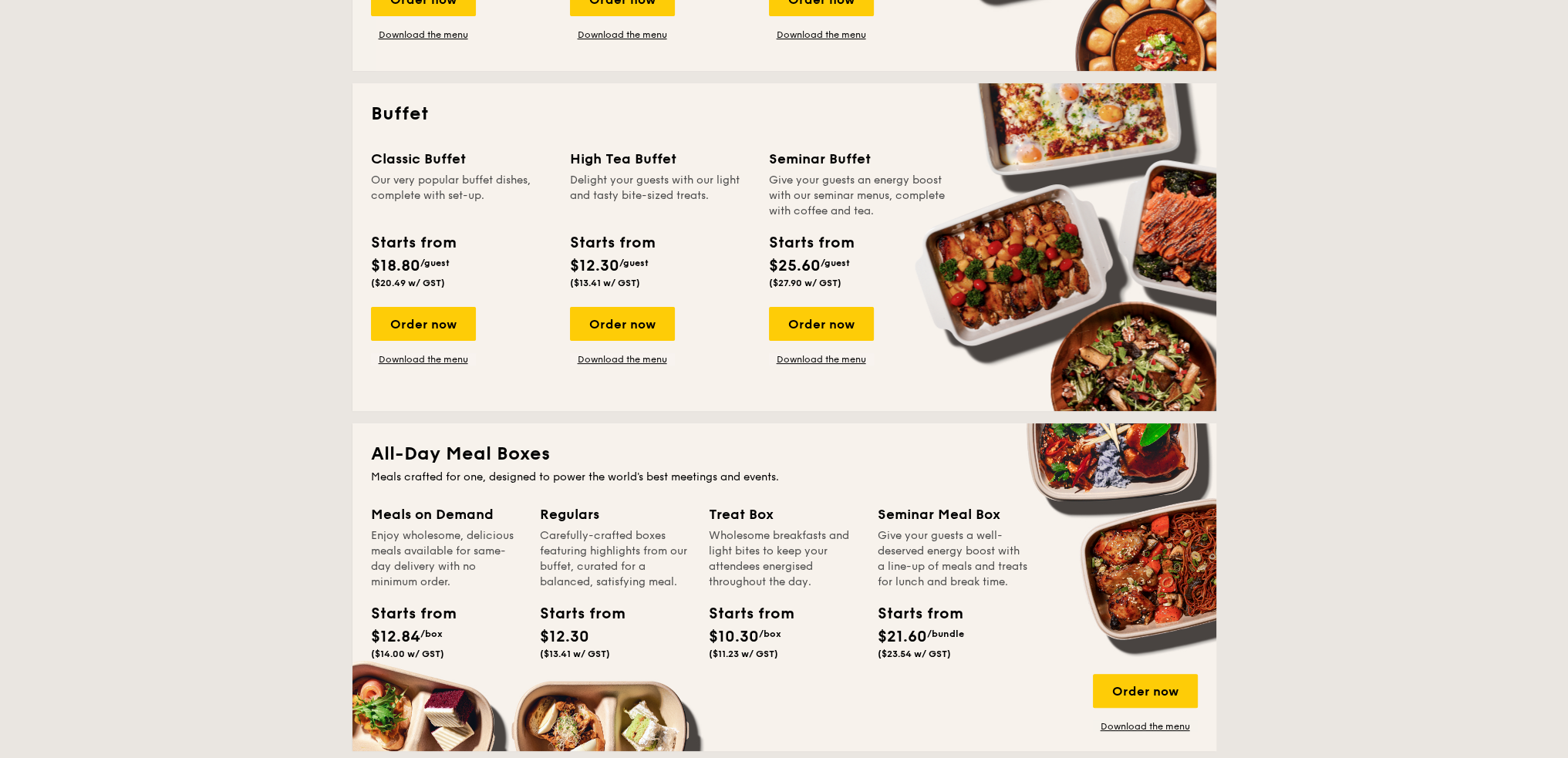
scroll to position [540, 0]
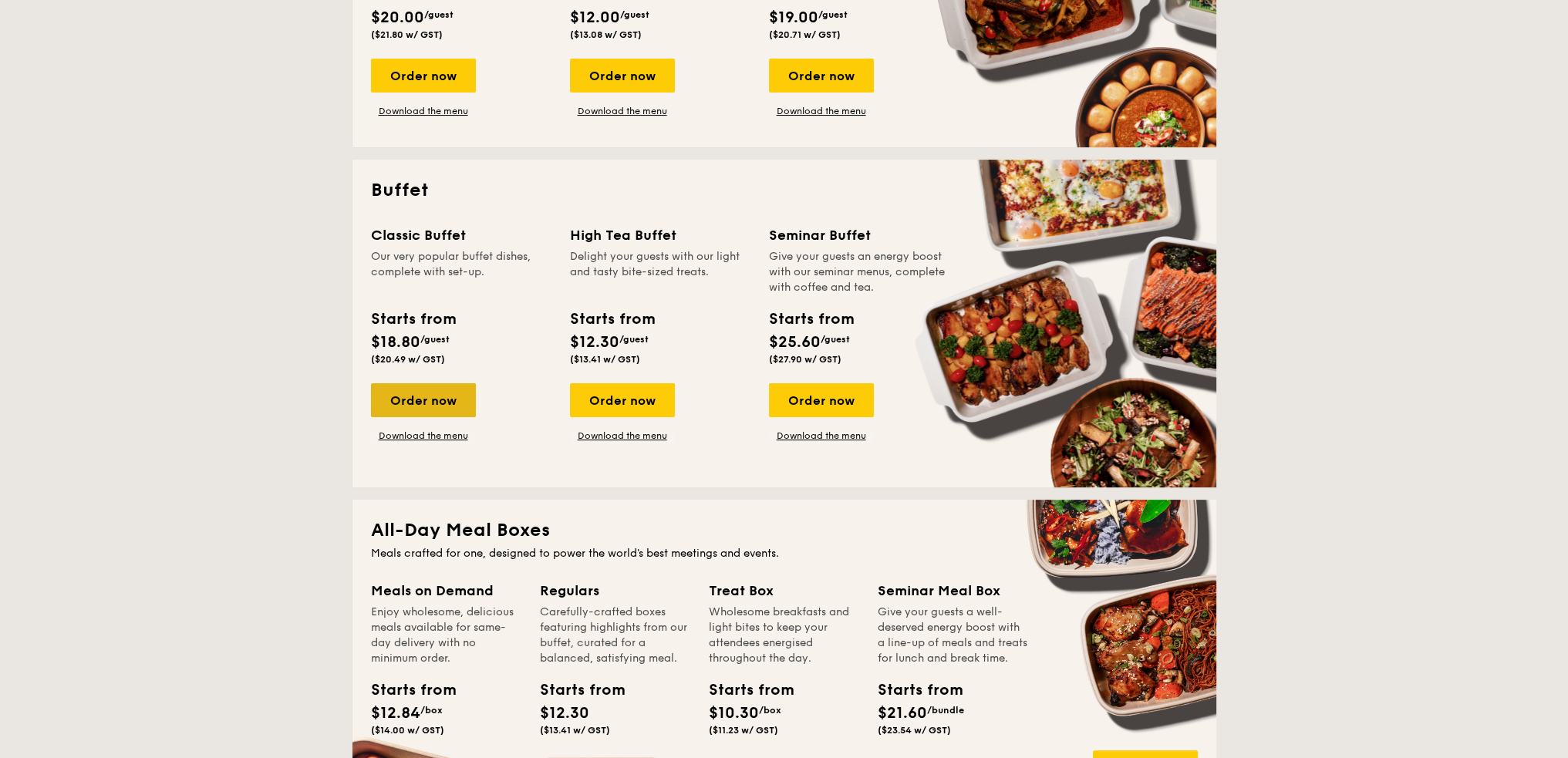
click at [445, 395] on div "Order now" at bounding box center [423, 400] width 105 height 34
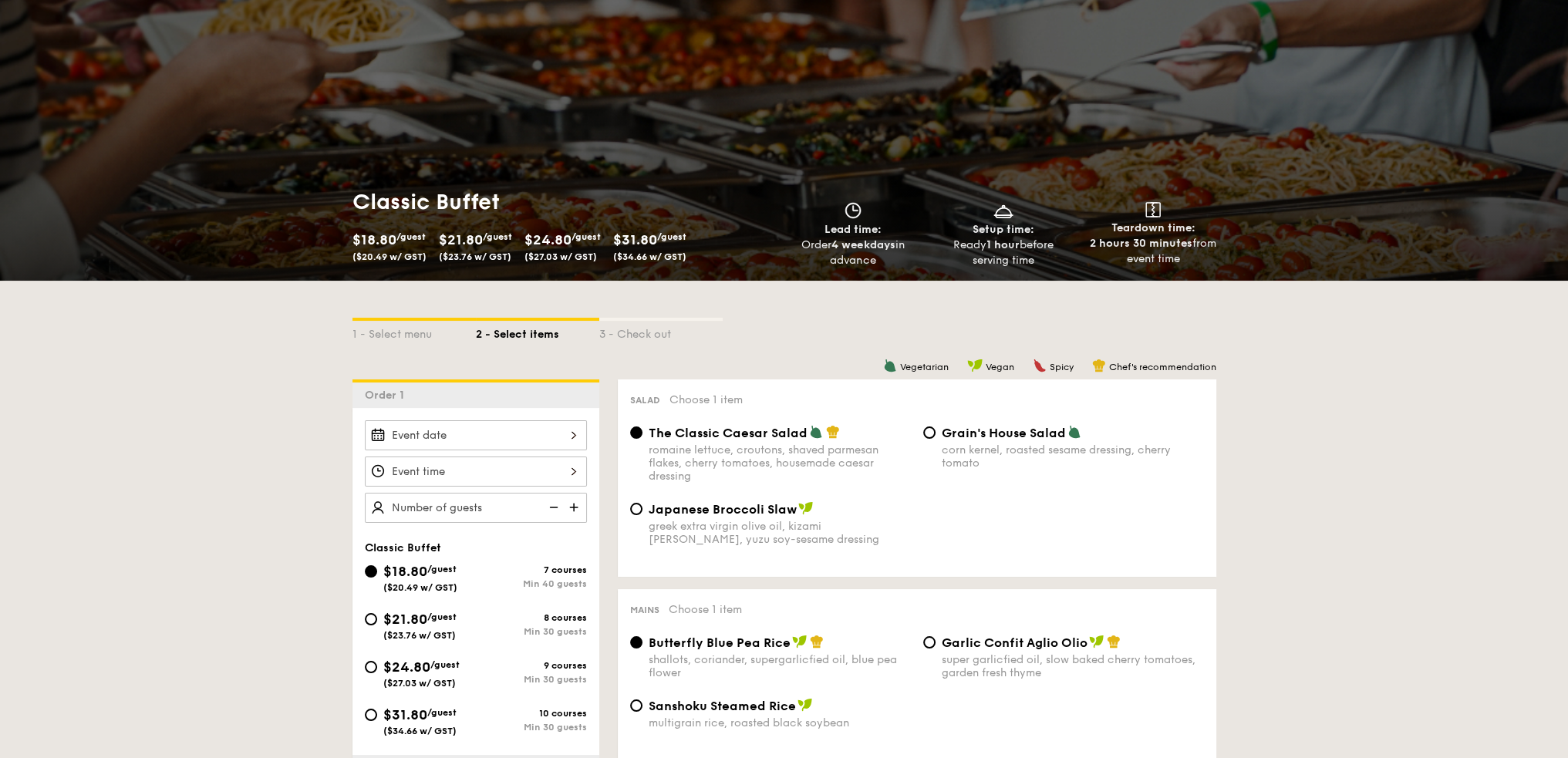
scroll to position [154, 0]
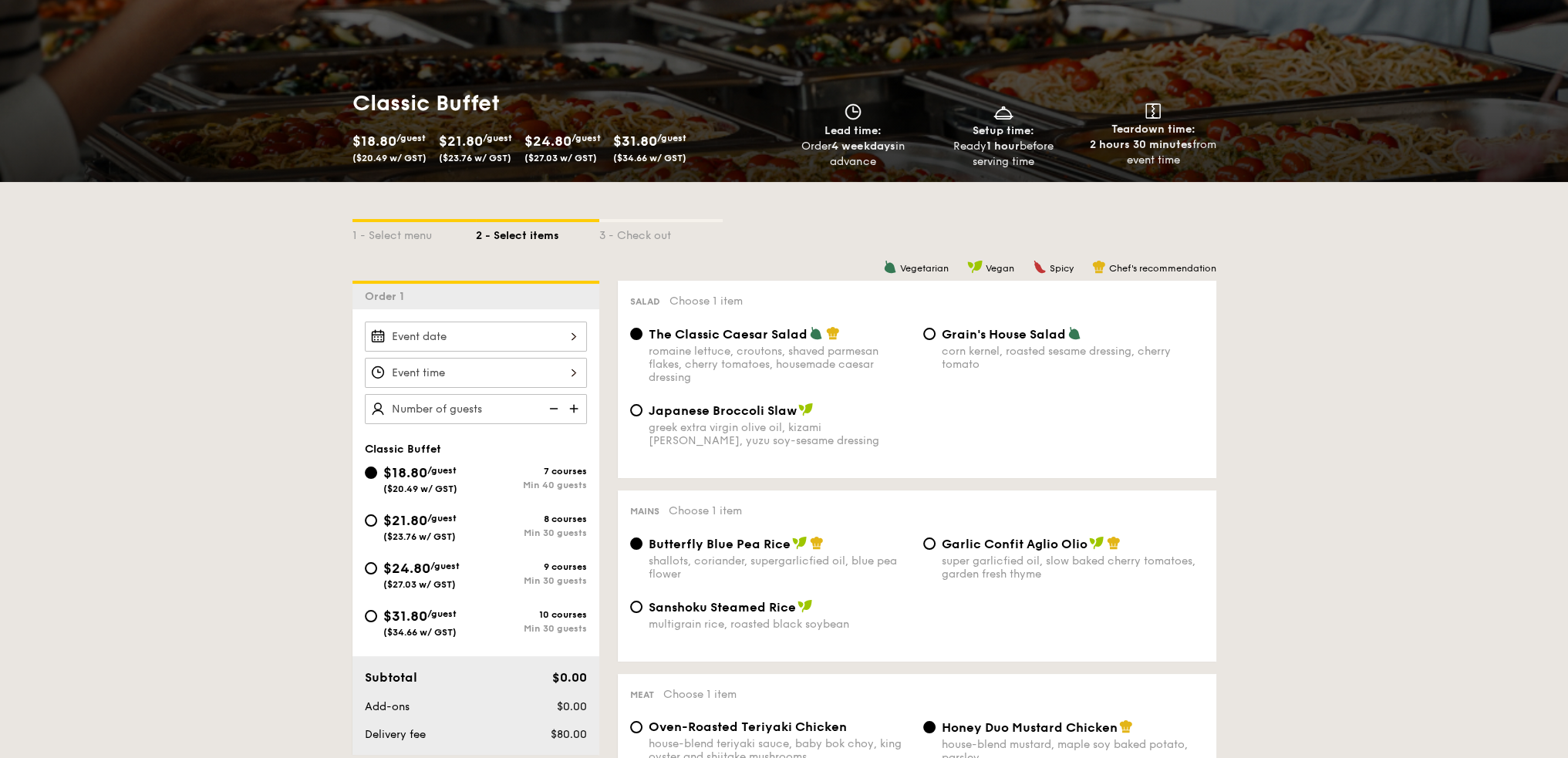
click at [718, 415] on span "Japanese Broccoli Slaw" at bounding box center [723, 410] width 148 height 15
click at [643, 415] on input "Japanese Broccoli Slaw greek extra virgin olive oil, kizami [PERSON_NAME], yuzu…" at bounding box center [636, 409] width 13 height 13
radio input "true"
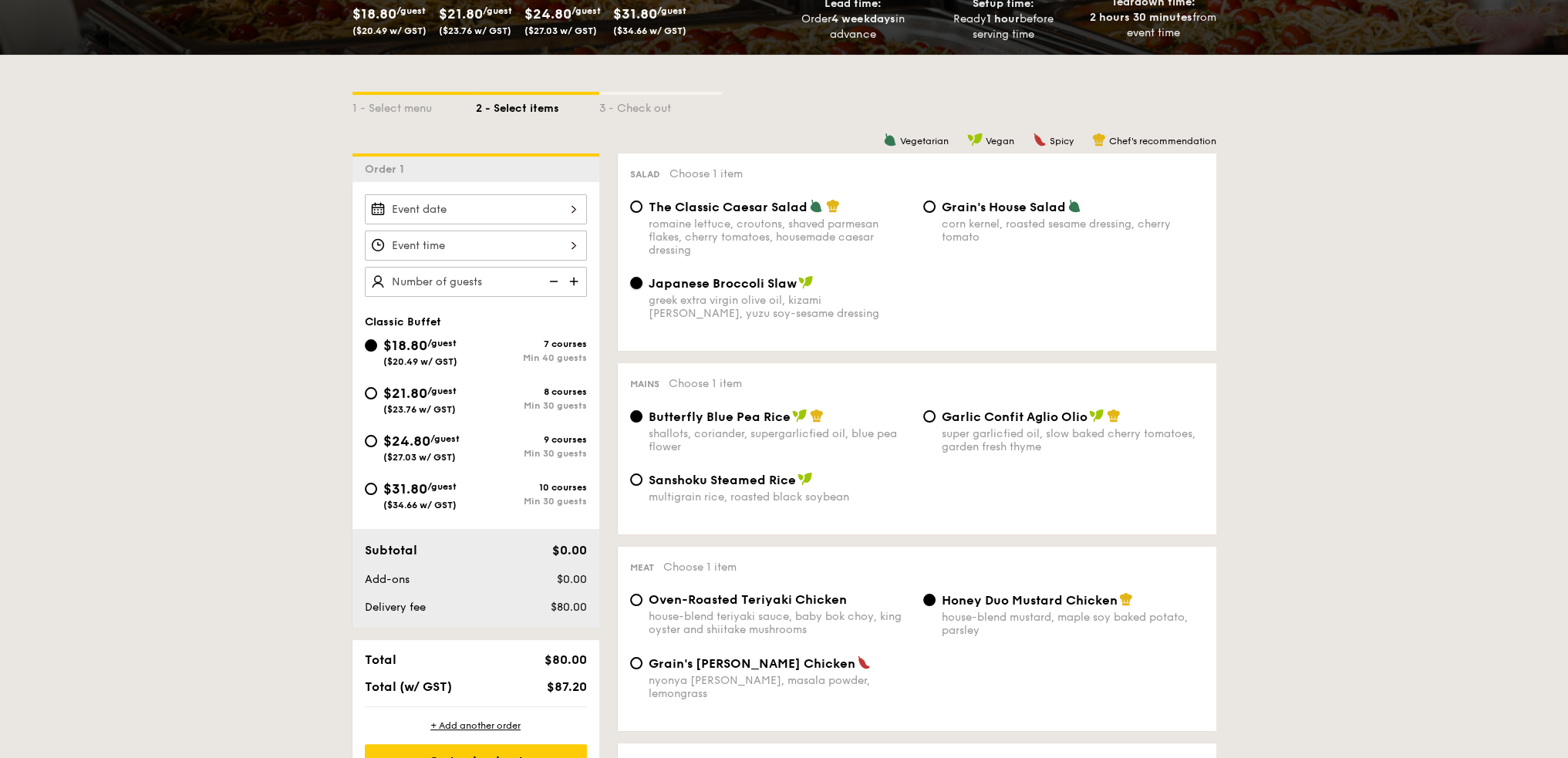
scroll to position [309, 0]
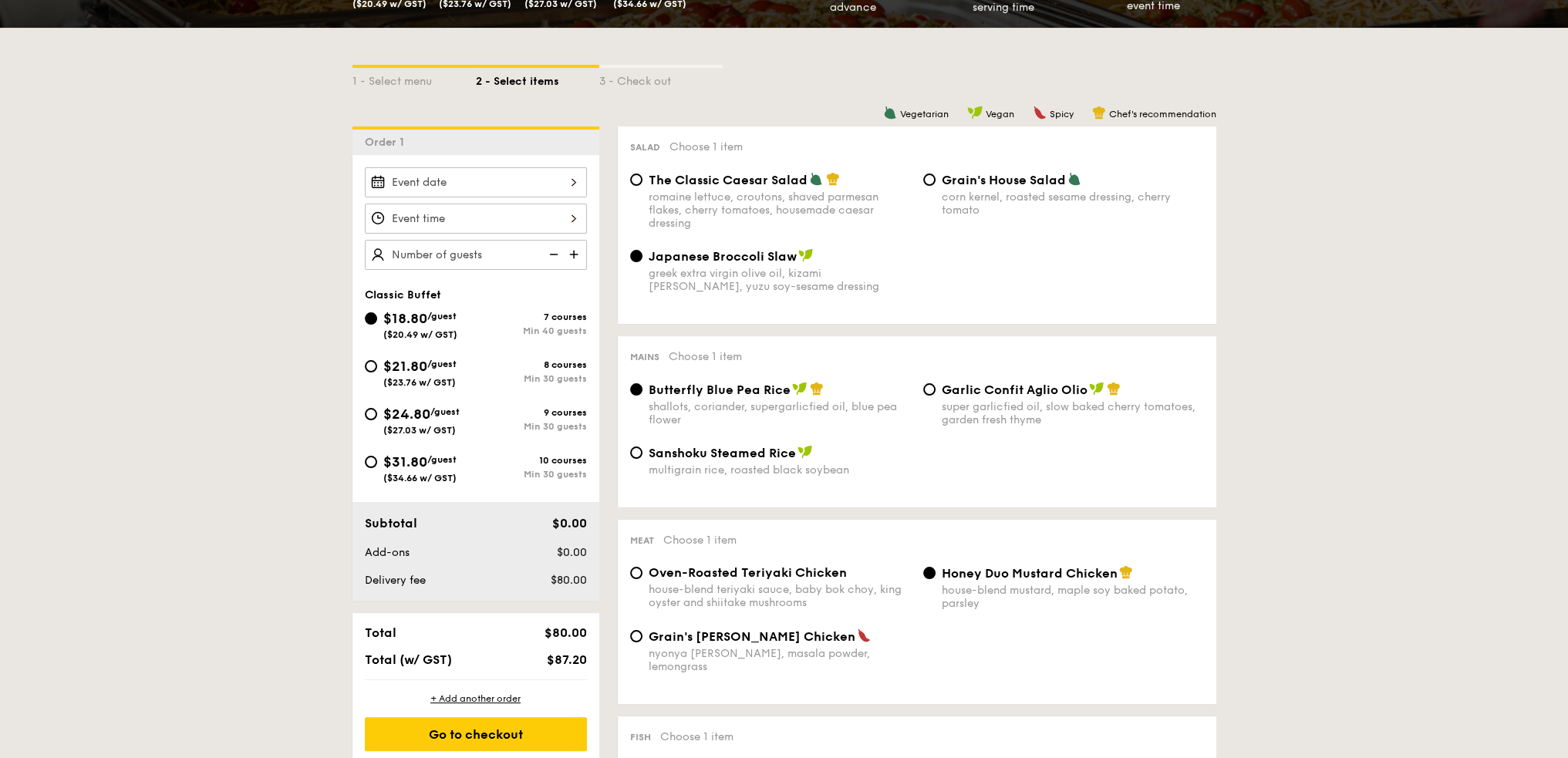
click at [1023, 397] on span "Garlic Confit Aglio Olio" at bounding box center [1015, 389] width 146 height 15
click at [936, 396] on input "Garlic Confit Aglio Olio super garlicfied oil, slow baked cherry tomatoes, gard…" at bounding box center [930, 389] width 13 height 13
radio input "true"
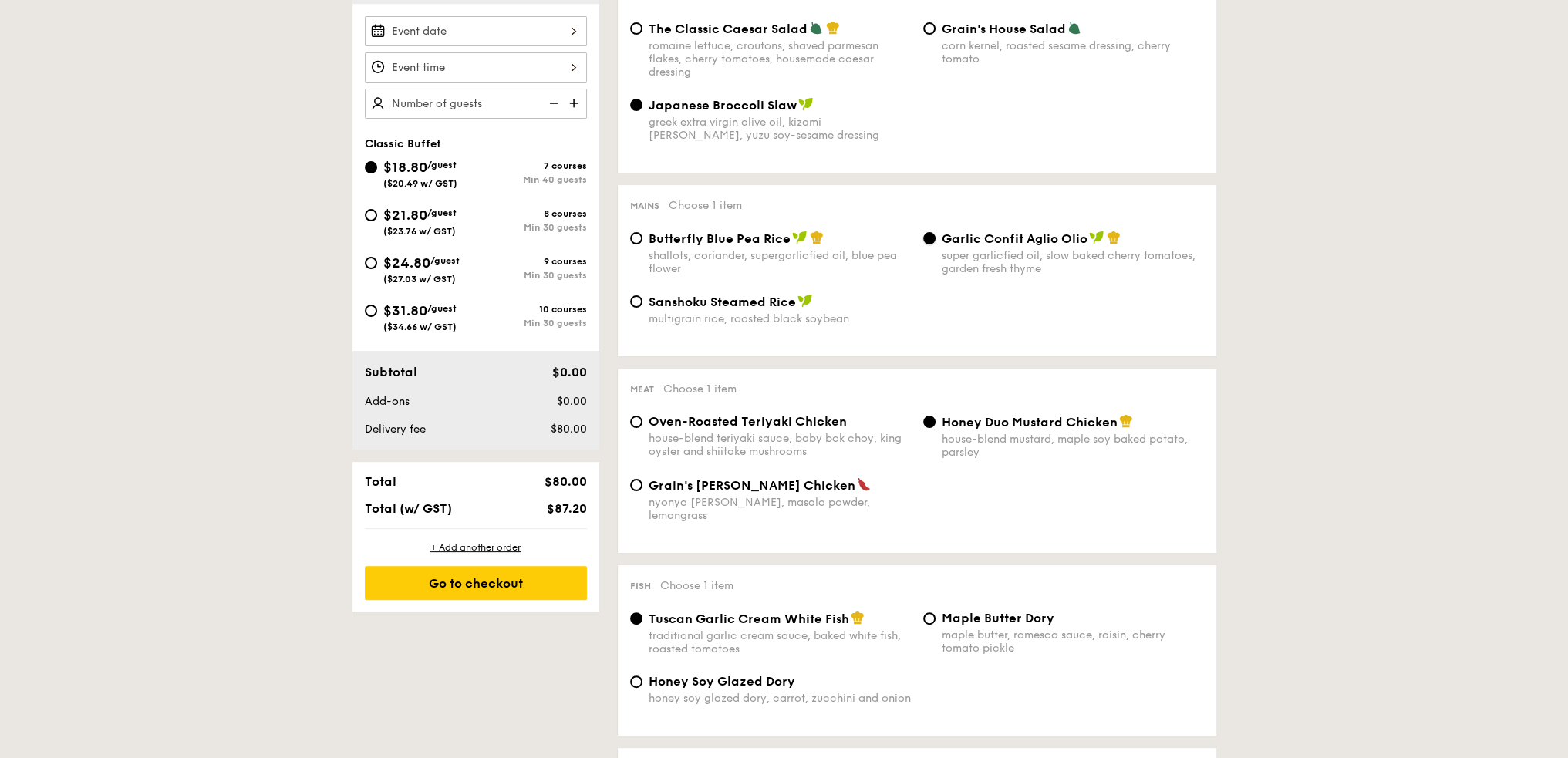
scroll to position [463, 0]
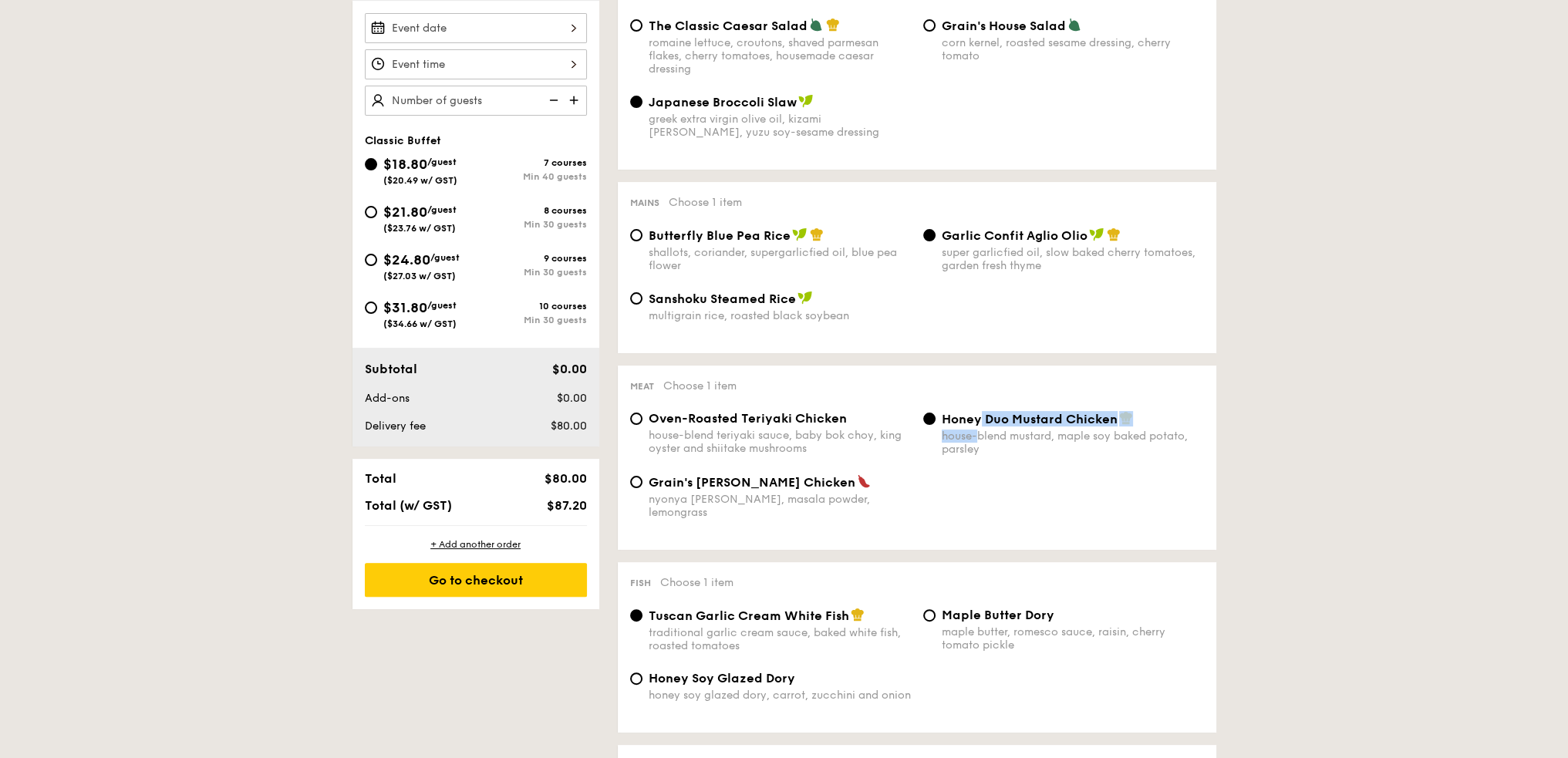
click at [978, 436] on div "Honey Duo Mustard Chicken house-blend mustard, maple soy baked potato, parsley" at bounding box center [1073, 434] width 262 height 45
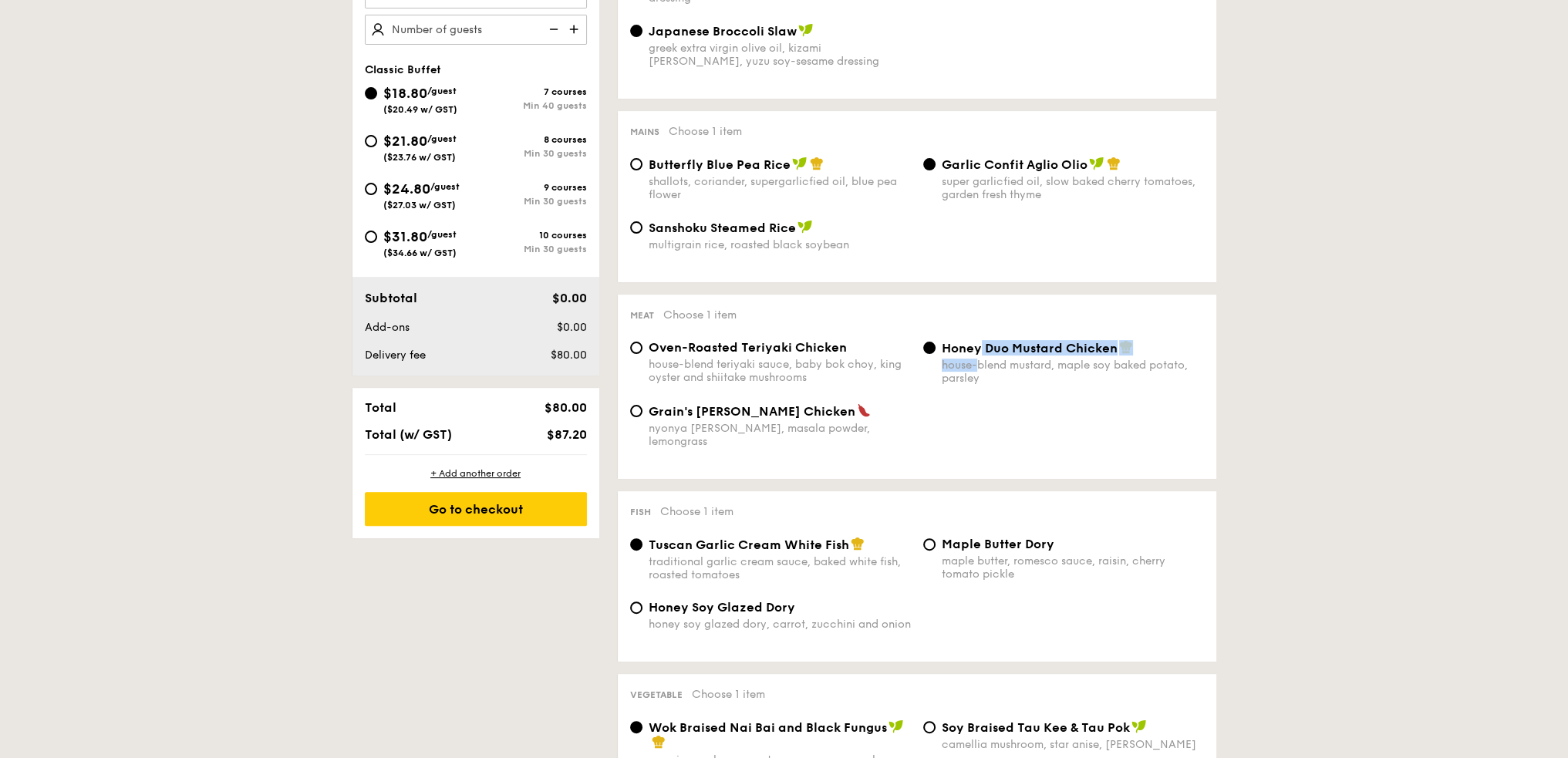
scroll to position [617, 0]
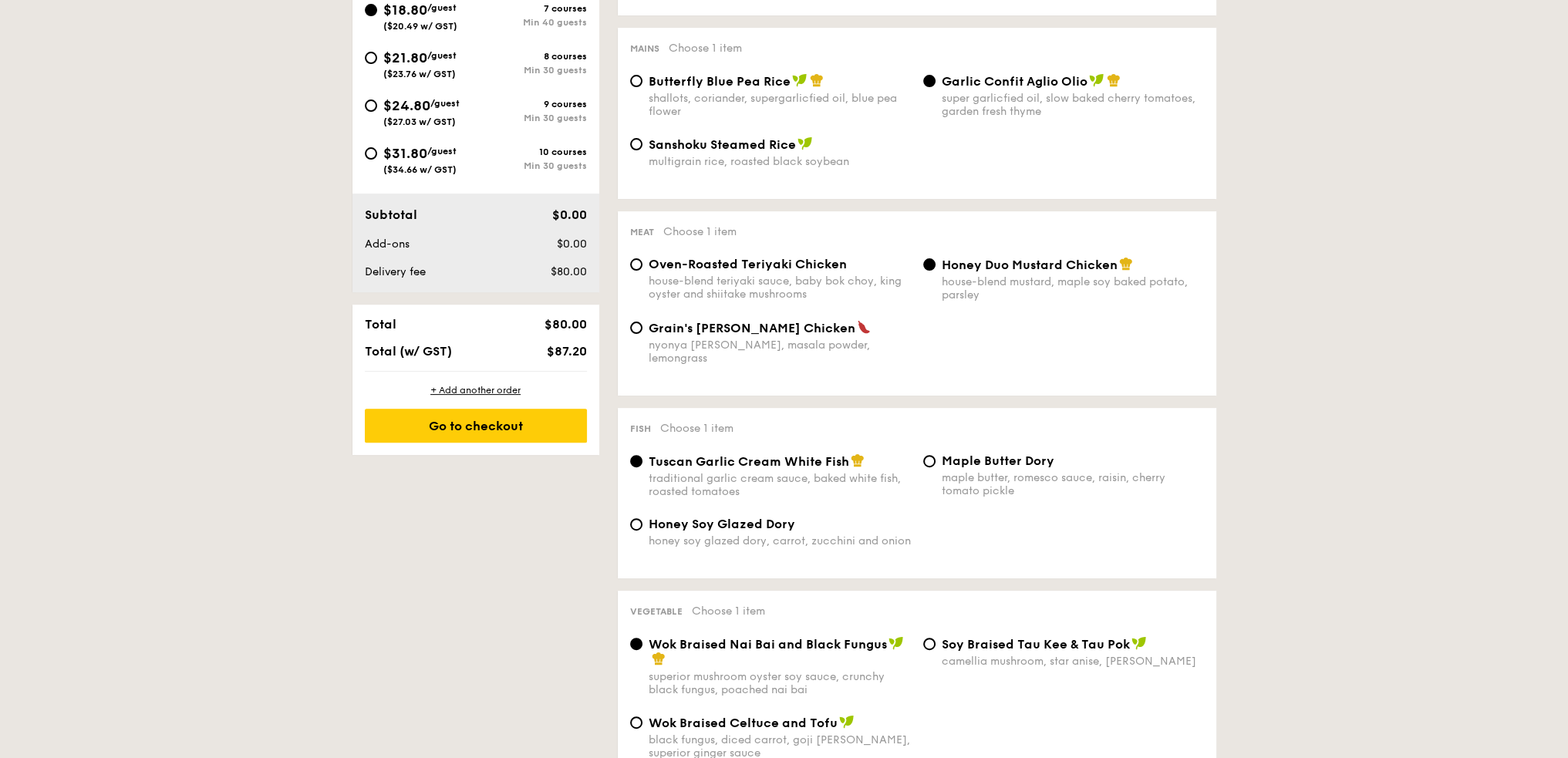
click at [1015, 442] on div "Fish Choose 1 item Tuscan Garlic Cream White Fish traditional garlic cream sauc…" at bounding box center [917, 493] width 599 height 170
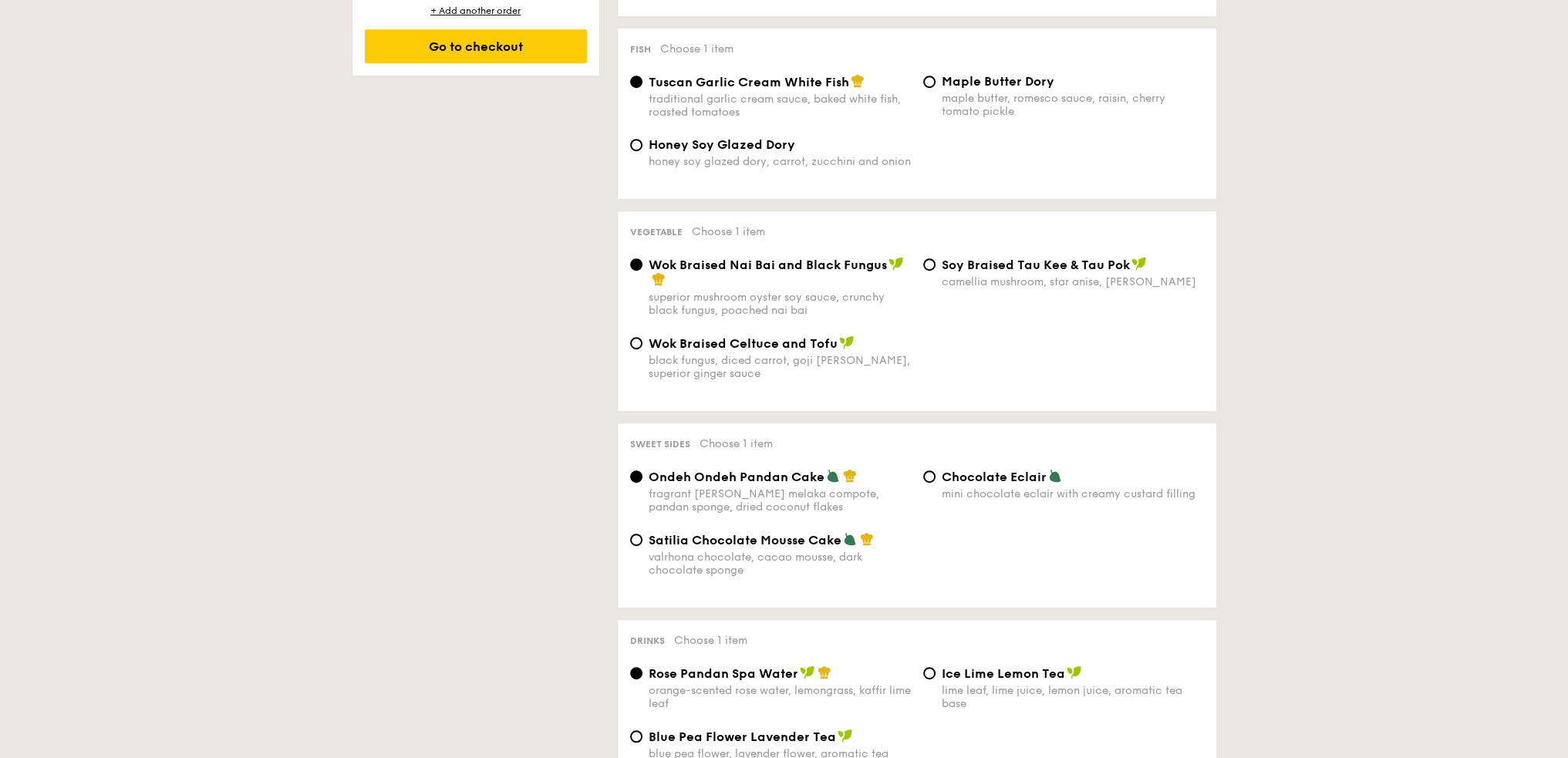
scroll to position [1079, 0]
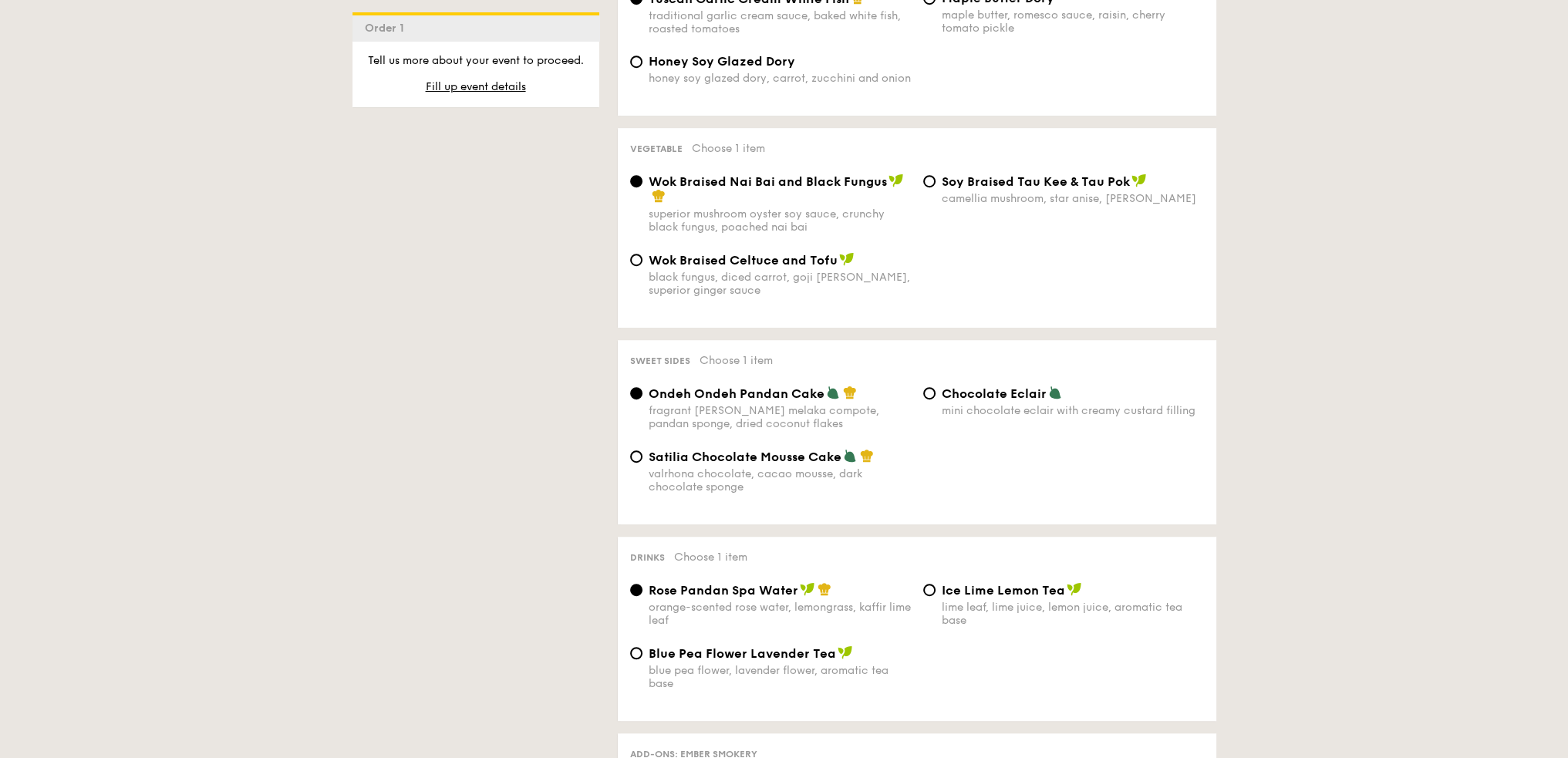
click at [979, 400] on div "Chocolate Eclair mini chocolate eclair with creamy custard filling" at bounding box center [1073, 401] width 262 height 32
click at [936, 400] on input "Chocolate Eclair mini chocolate eclair with creamy custard filling" at bounding box center [930, 393] width 13 height 13
radio input "true"
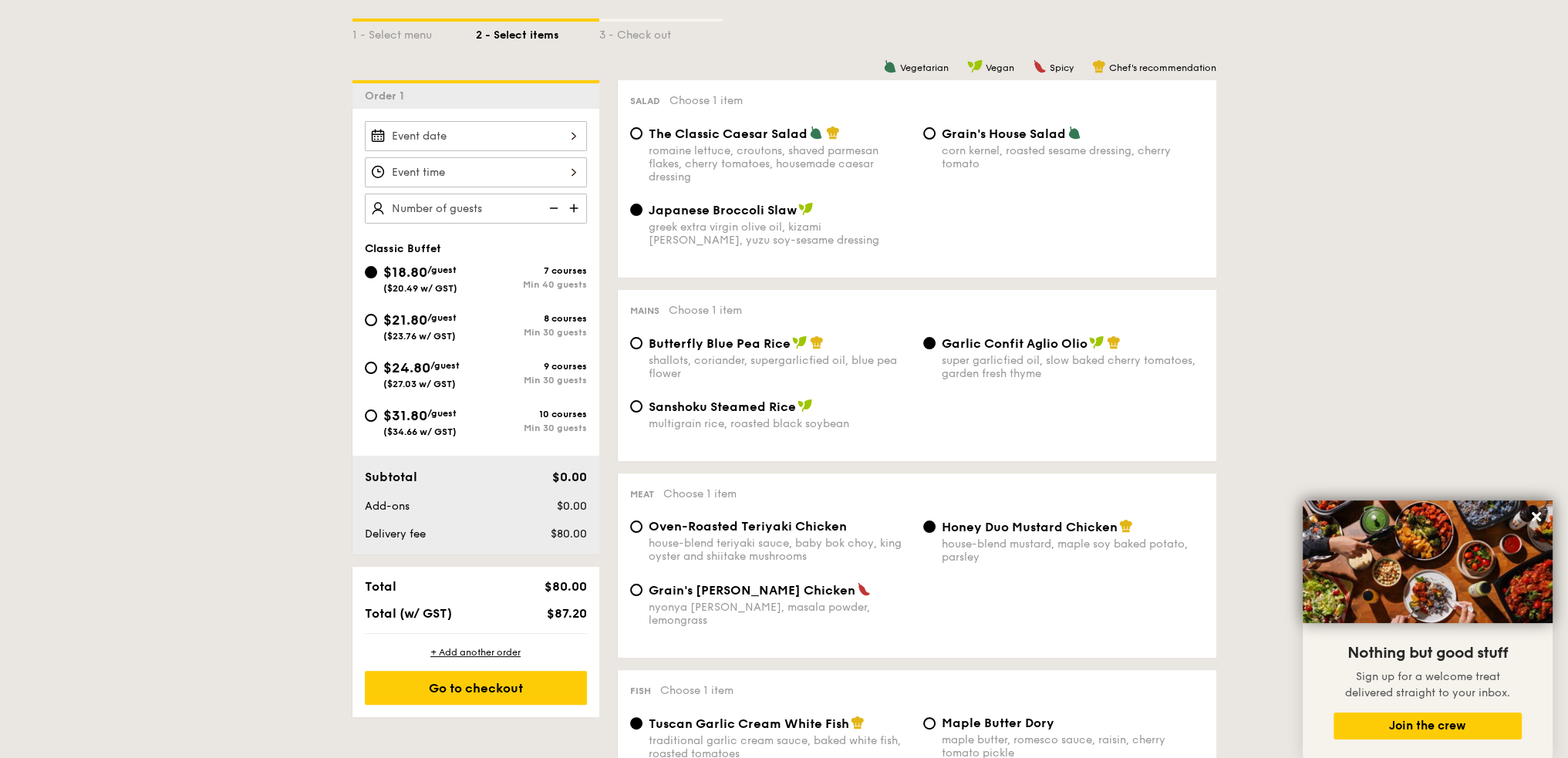
scroll to position [309, 0]
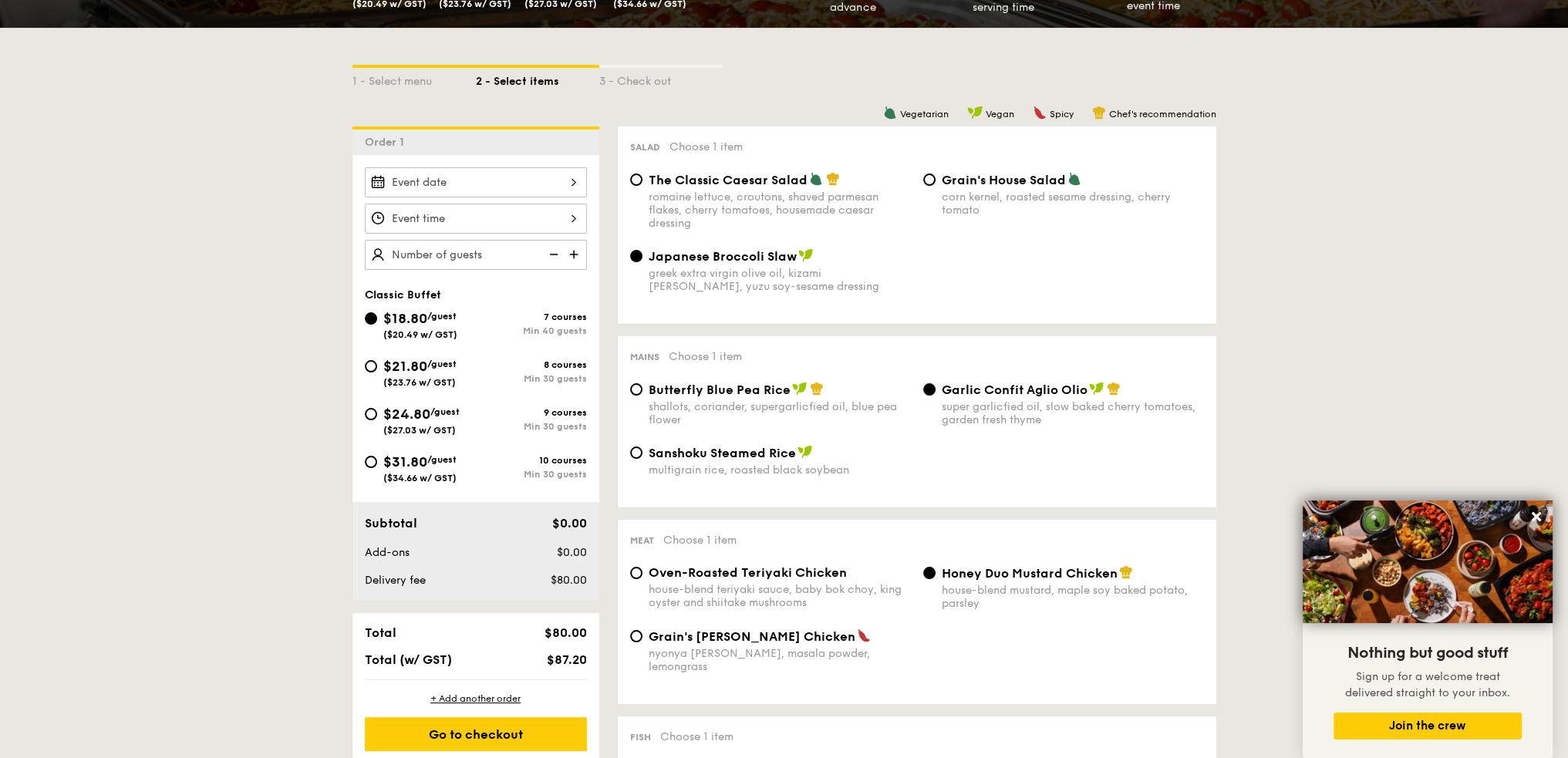
click at [574, 183] on div "2025 Aug [DATE] Tue Wed Thu Fri Sat Sun 1 2 3 4 5 6 7 8 9 10 11 12 13 14 15 16 …" at bounding box center [476, 182] width 222 height 30
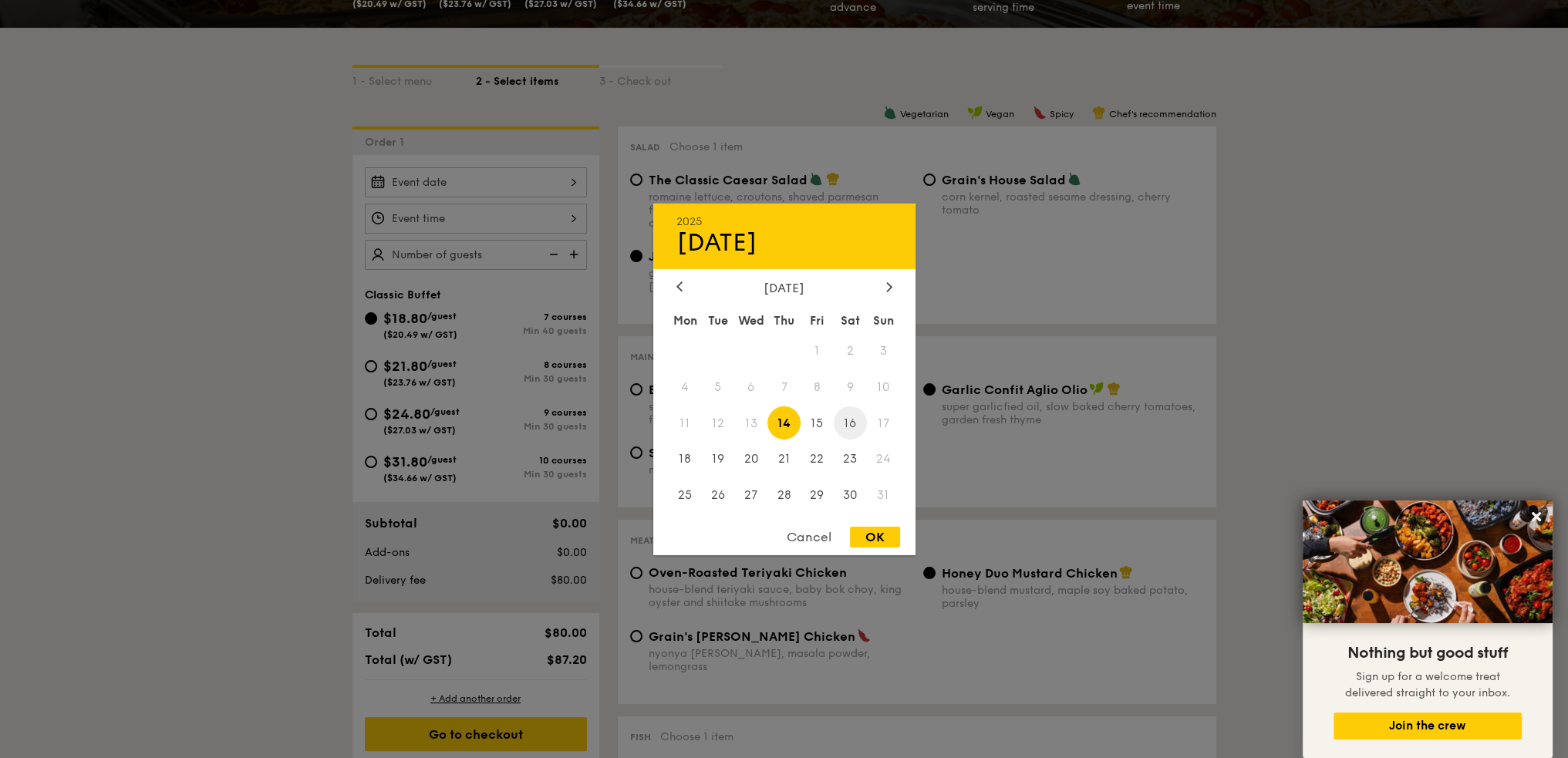
click at [844, 415] on span "16" at bounding box center [850, 423] width 33 height 33
click at [882, 542] on div "OK" at bounding box center [876, 537] width 50 height 21
type input "[DATE]"
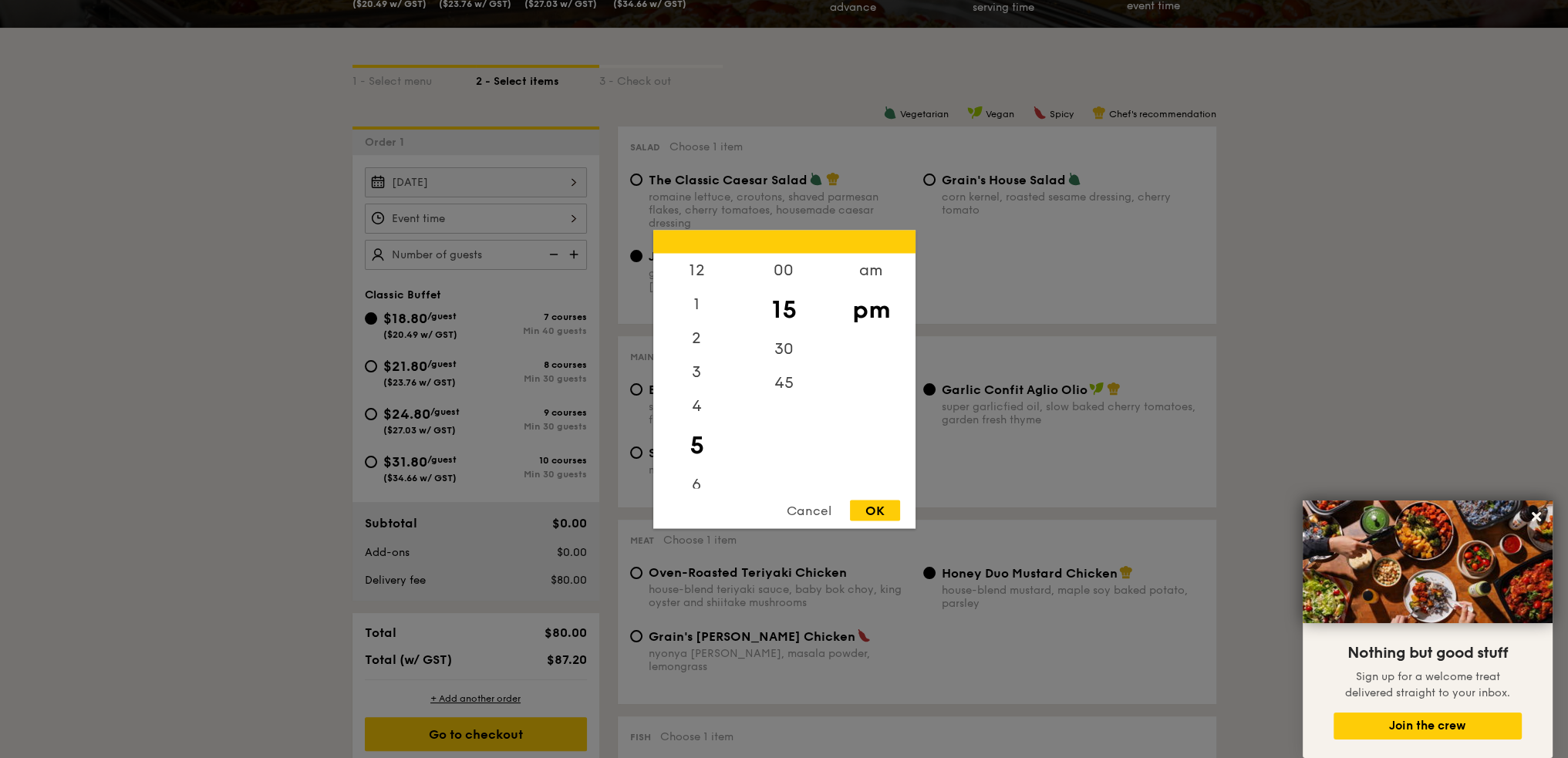
click at [574, 221] on div "12 1 2 3 4 5 6 7 8 9 10 11 00 15 30 45 am pm Cancel OK" at bounding box center [476, 218] width 222 height 30
click at [705, 305] on div "1" at bounding box center [697, 309] width 87 height 45
drag, startPoint x: 794, startPoint y: 312, endPoint x: 787, endPoint y: 354, distance: 42.6
click at [787, 354] on div "00 15 30 45" at bounding box center [784, 370] width 87 height 235
click at [714, 275] on div "12" at bounding box center [697, 275] width 87 height 45
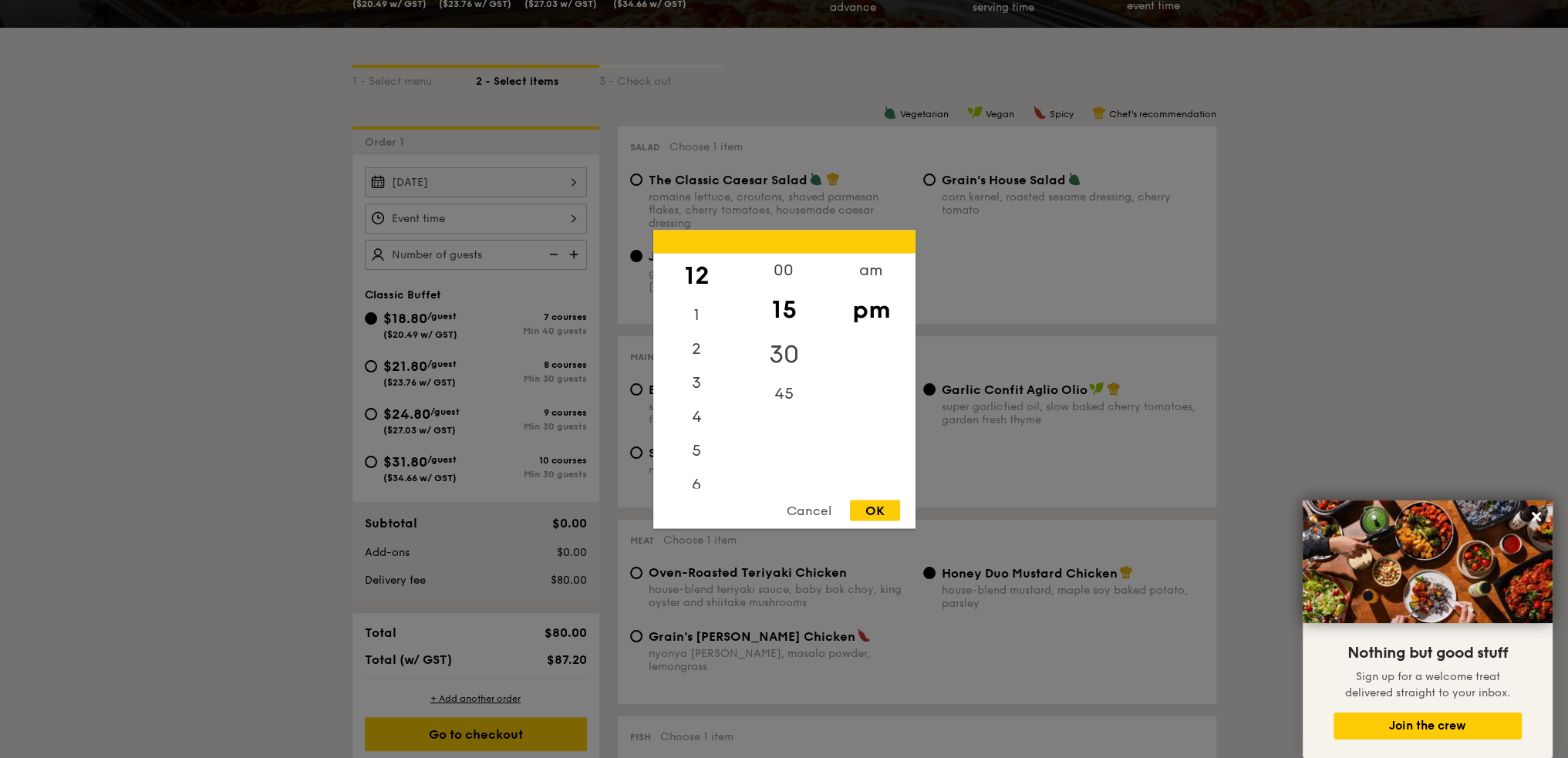
click at [813, 362] on div "30" at bounding box center [784, 354] width 87 height 45
click at [889, 511] on div "OK" at bounding box center [876, 510] width 50 height 21
type input "12:30PM"
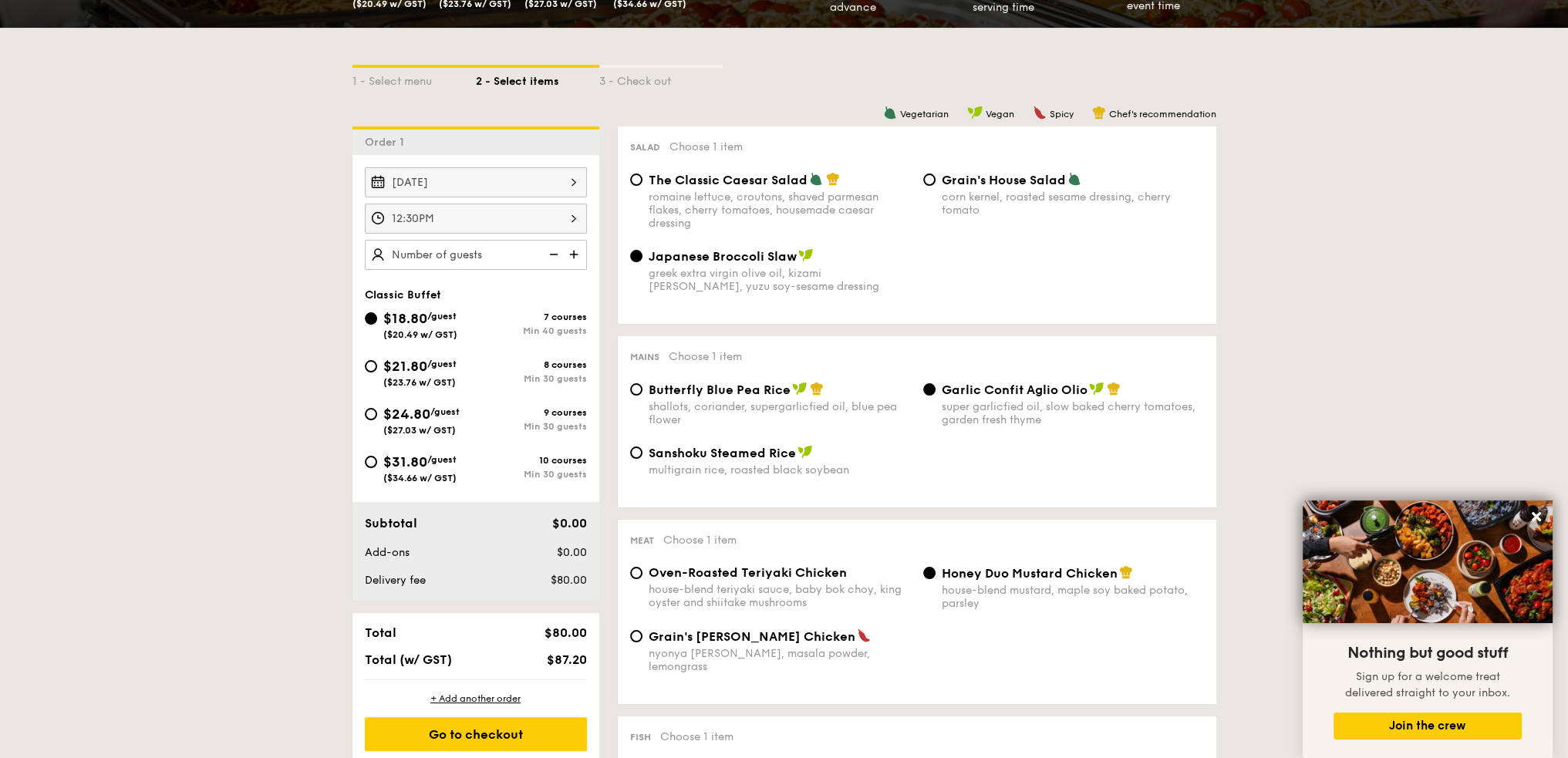
click at [571, 252] on img at bounding box center [575, 255] width 23 height 29
click at [552, 258] on img at bounding box center [552, 255] width 23 height 29
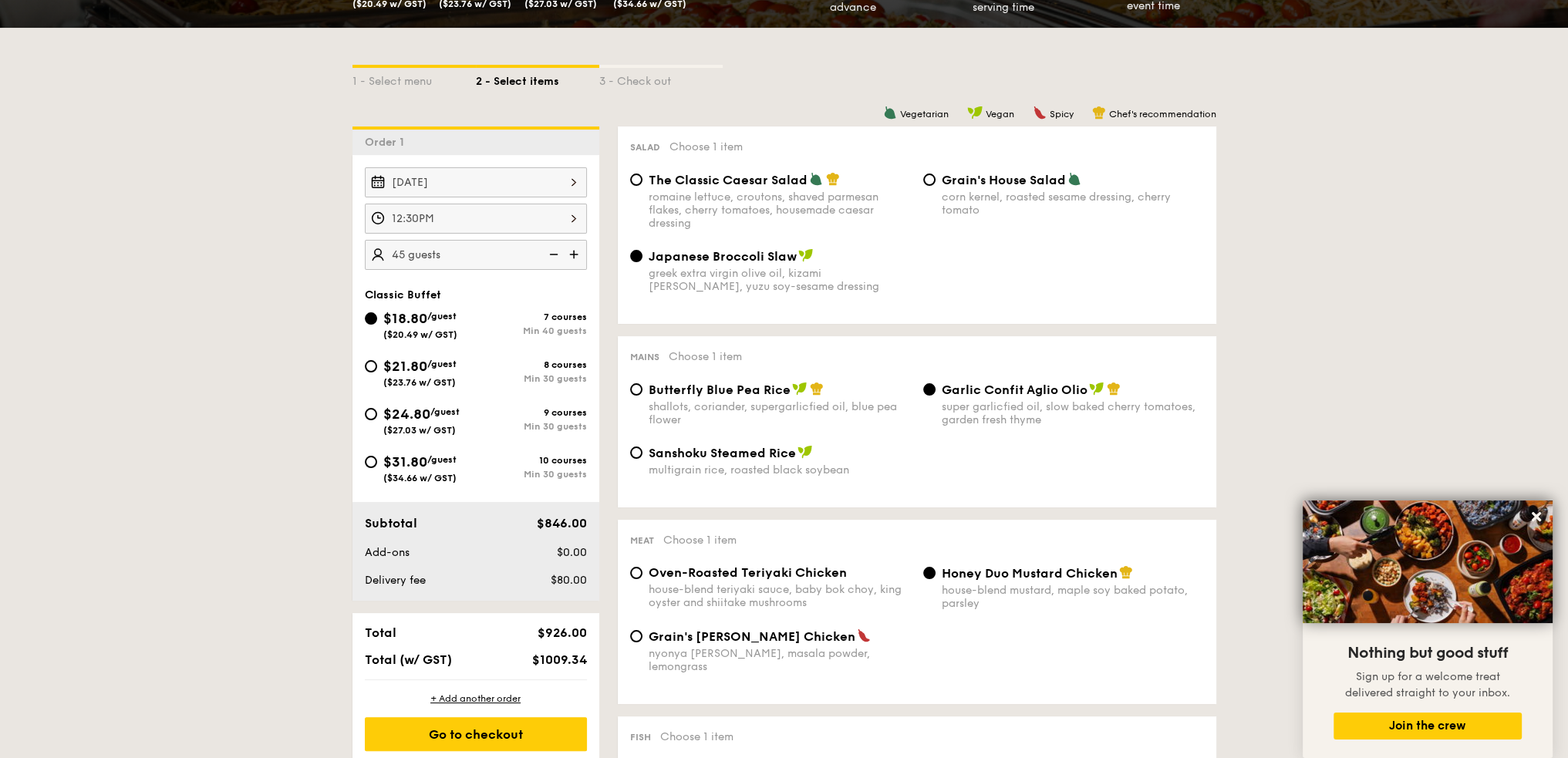
type input "40 guests"
click at [552, 258] on img at bounding box center [552, 255] width 23 height 29
click at [556, 254] on img at bounding box center [552, 255] width 23 height 29
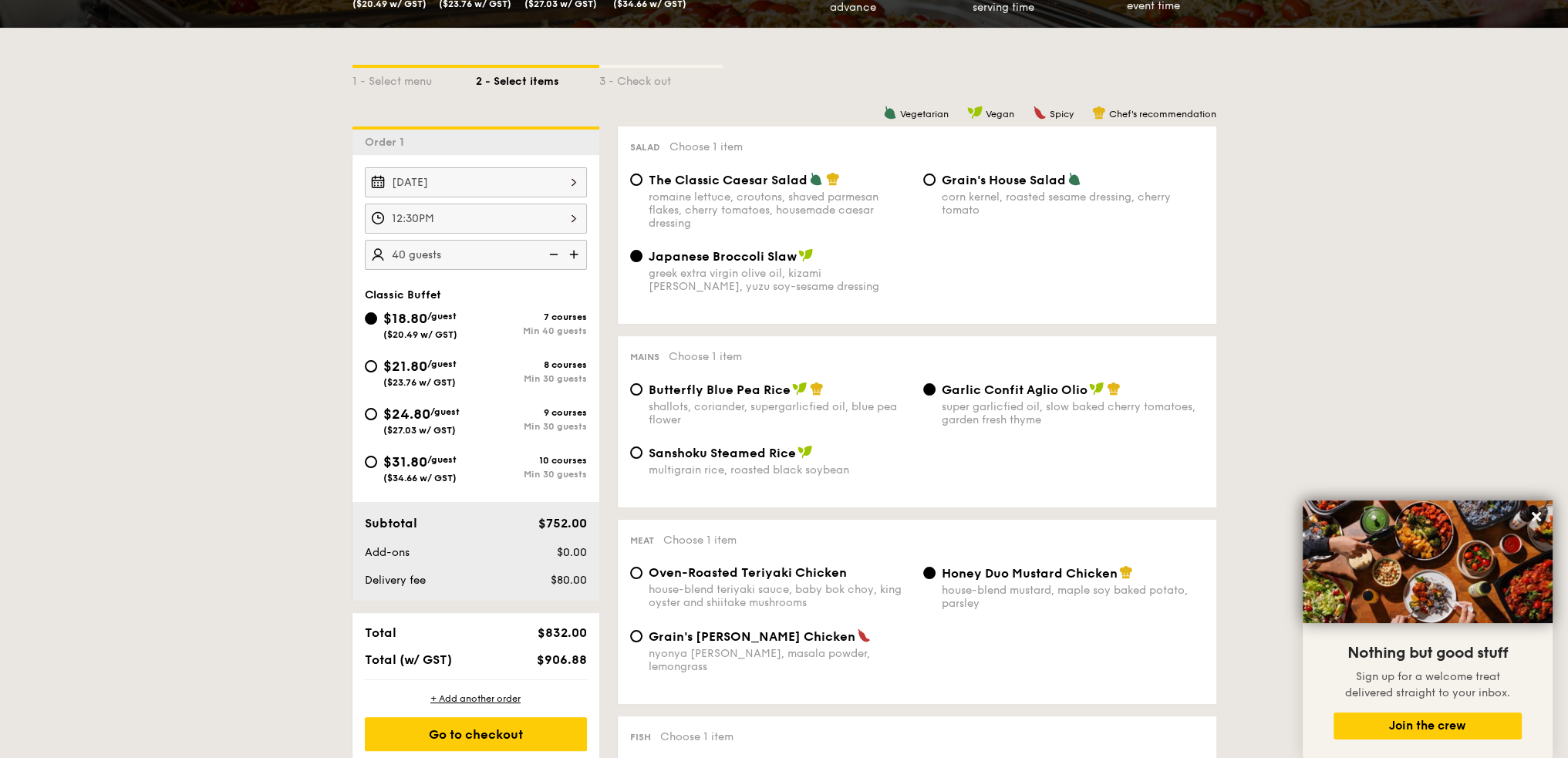
click at [556, 254] on img at bounding box center [552, 255] width 23 height 29
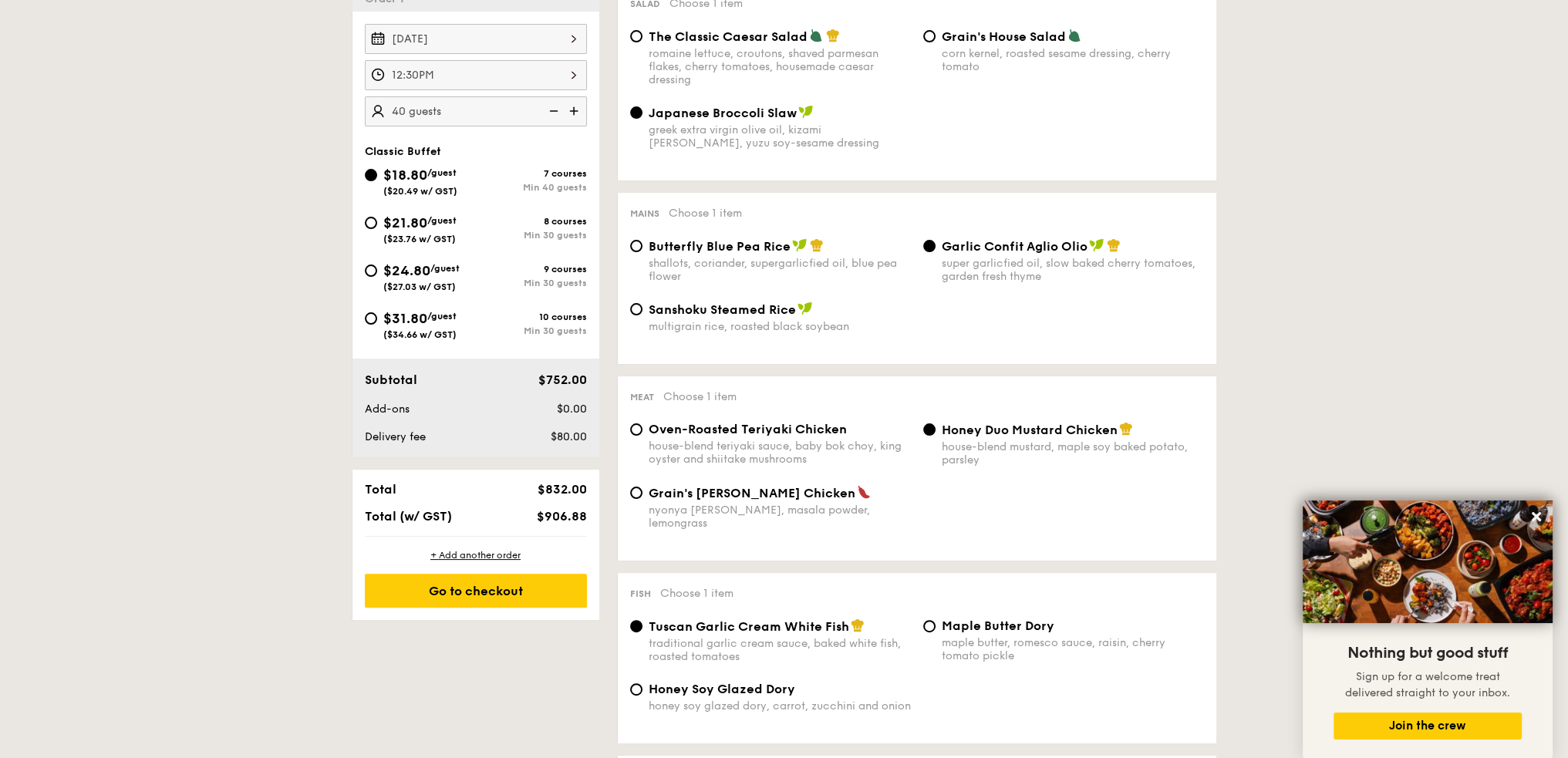
scroll to position [463, 0]
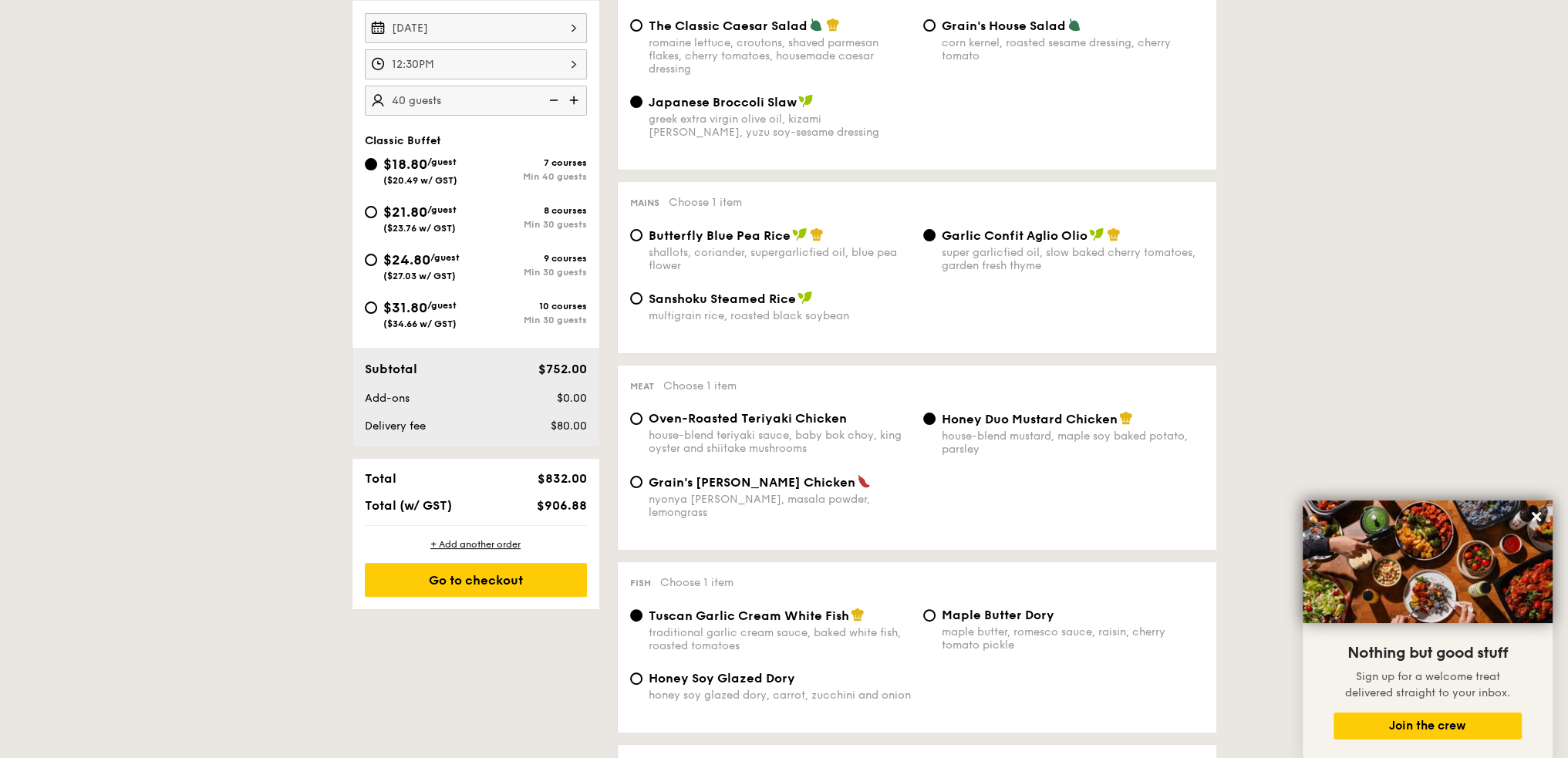
click at [412, 223] on span "($23.76 w/ GST)" at bounding box center [419, 227] width 73 height 11
click at [378, 218] on input "$21.80 /guest ($23.76 w/ GST) 8 courses Min 30 guests" at bounding box center [371, 212] width 13 height 13
radio input "true"
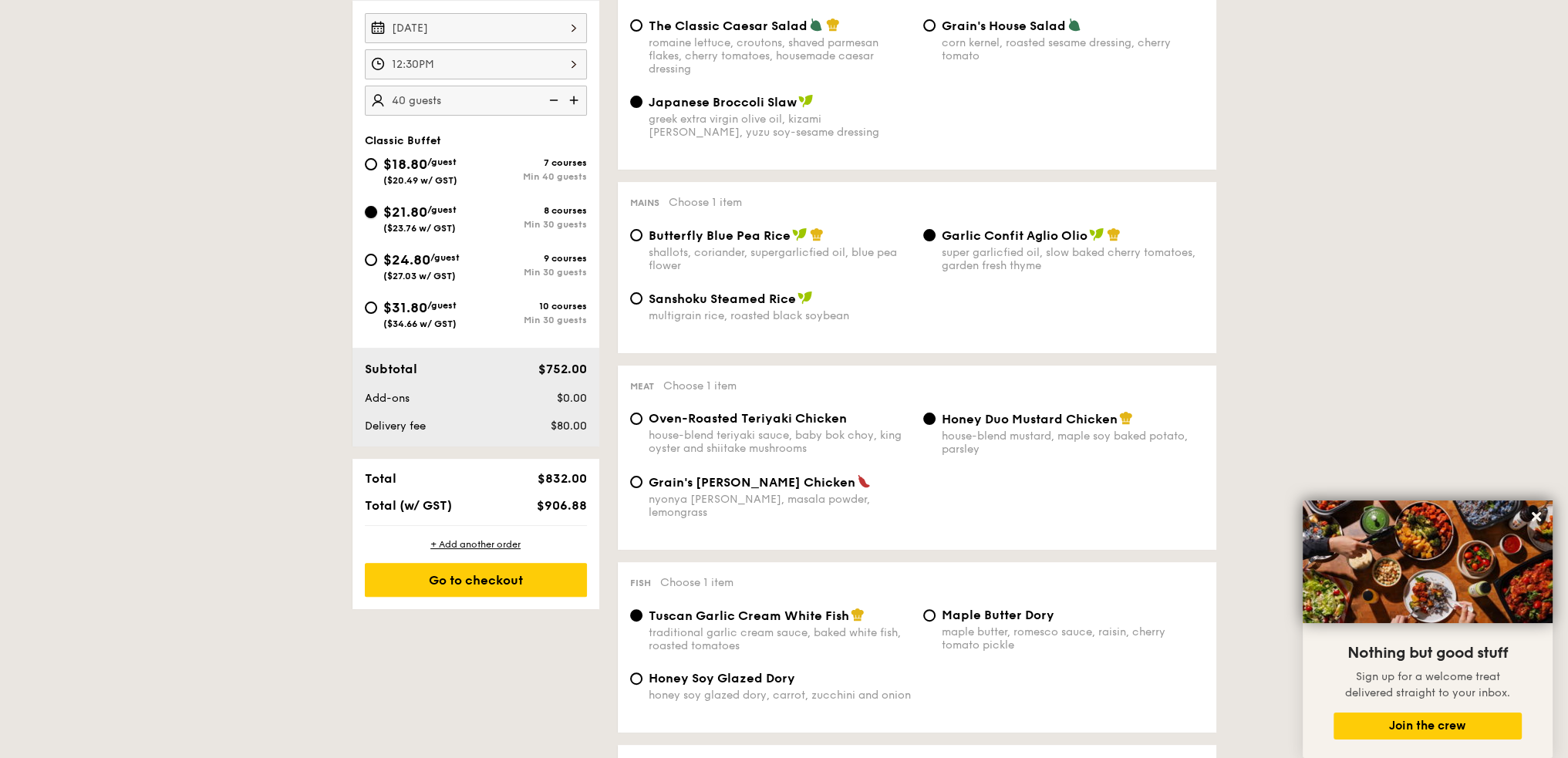
radio input "true"
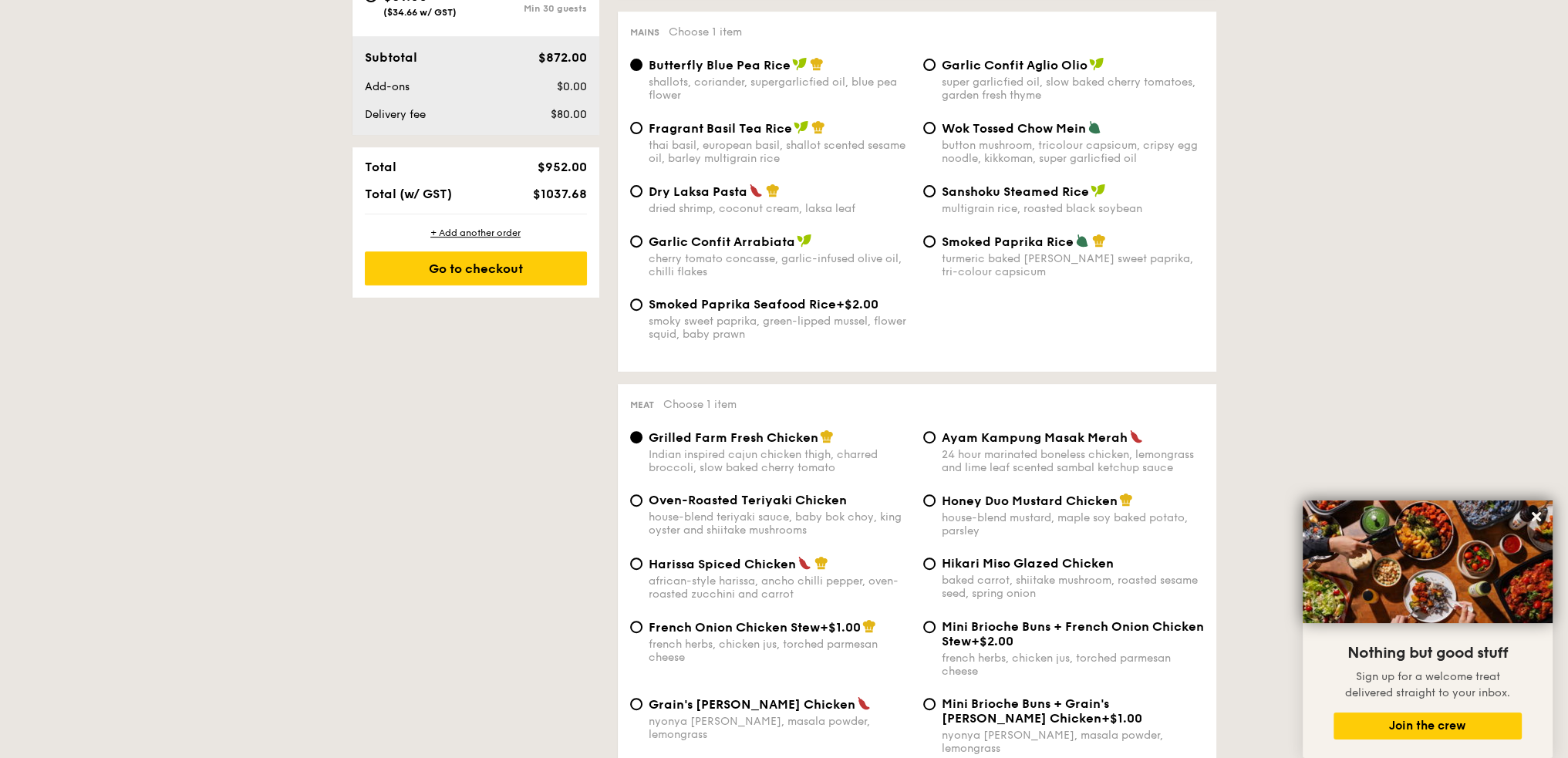
scroll to position [772, 0]
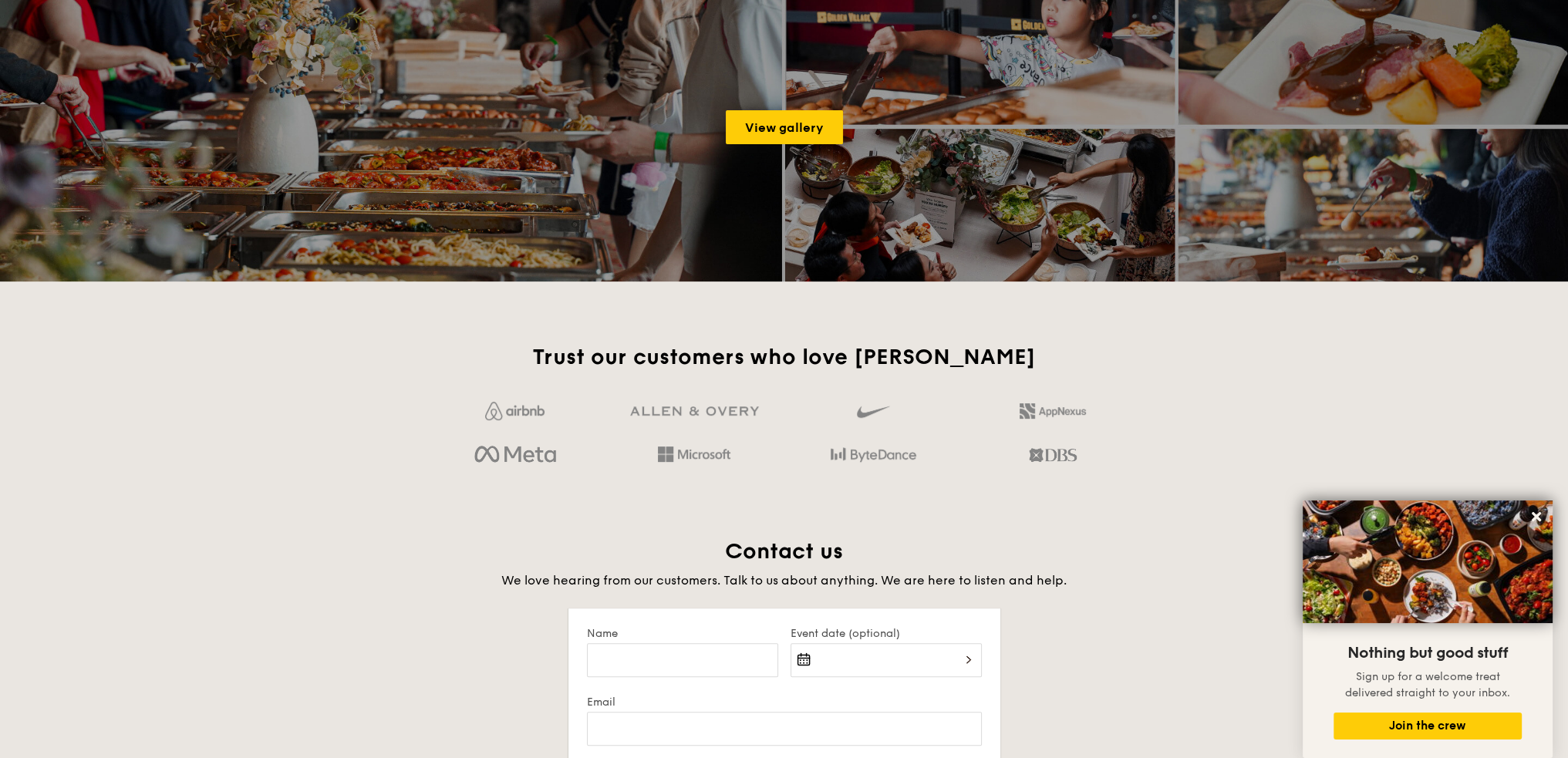
scroll to position [2225, 0]
